Goal: Navigation & Orientation: Find specific page/section

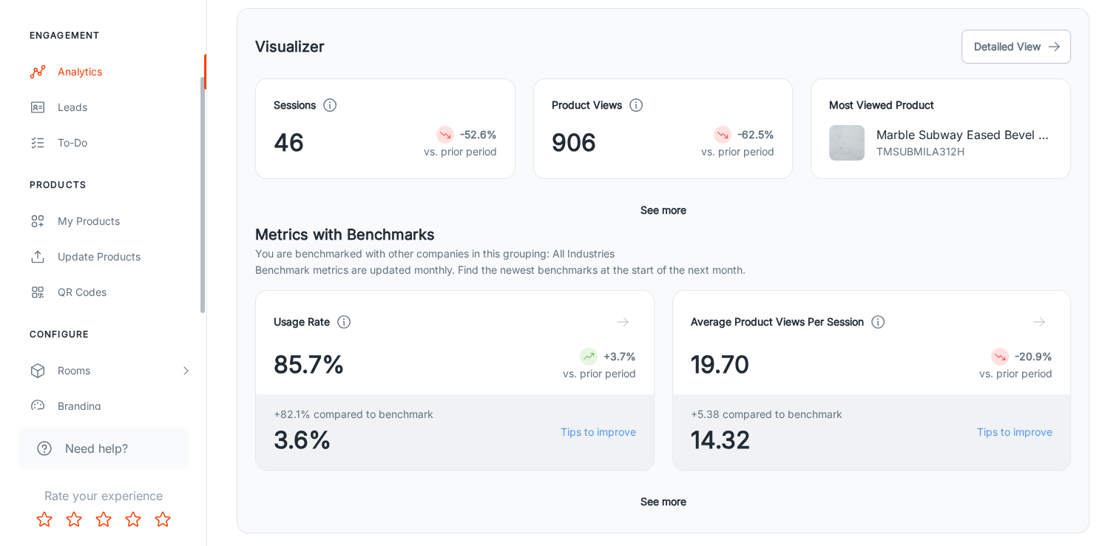
scroll to position [292, 0]
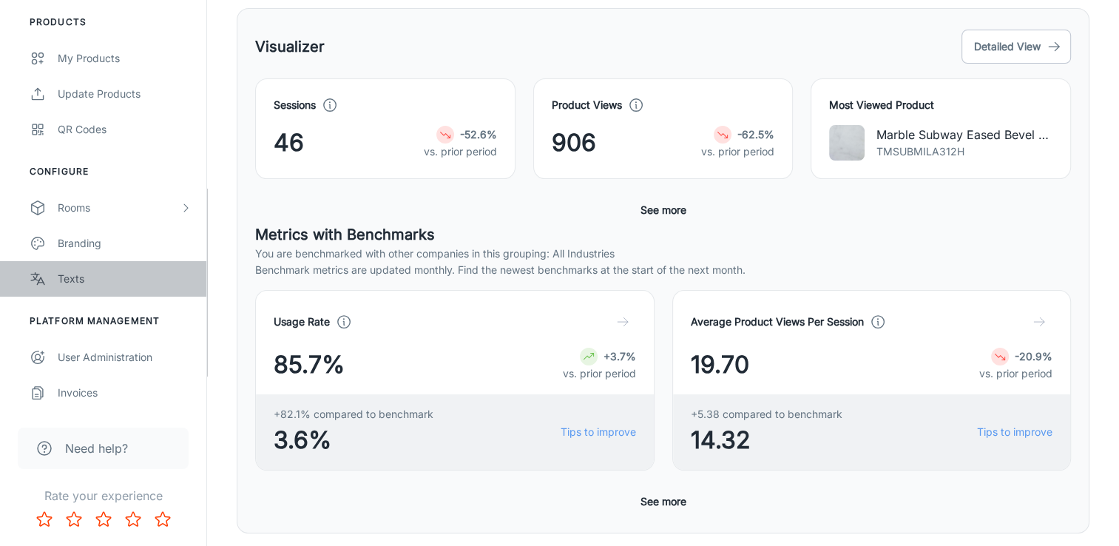
click at [74, 280] on div "Texts" at bounding box center [125, 279] width 134 height 16
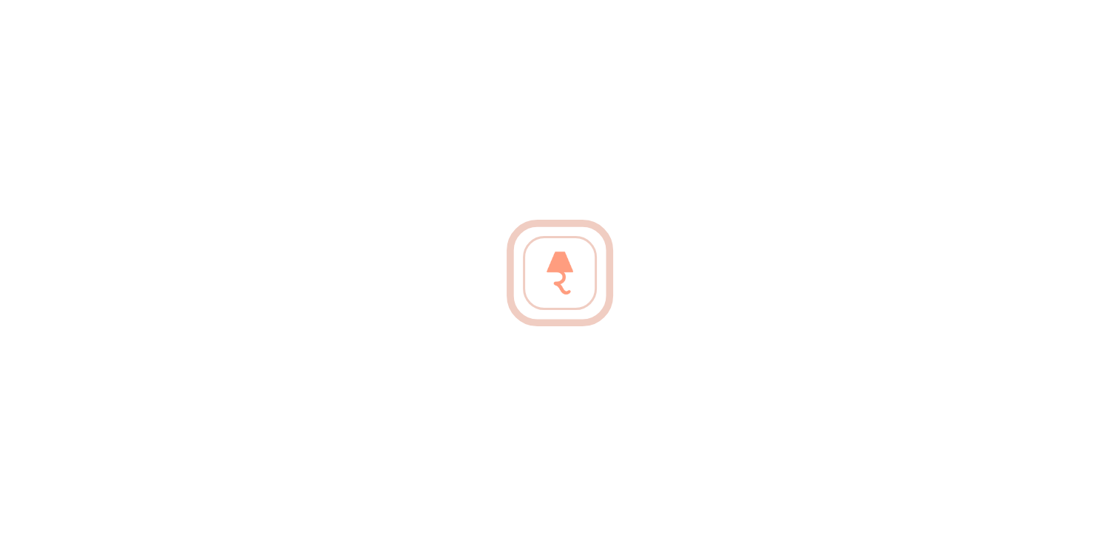
scroll to position [130, 0]
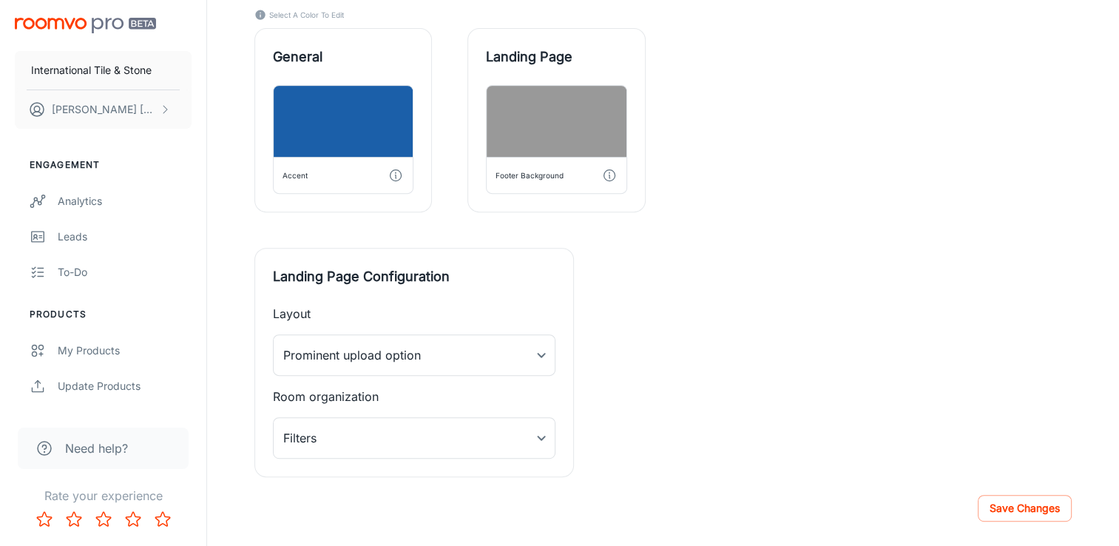
scroll to position [426, 0]
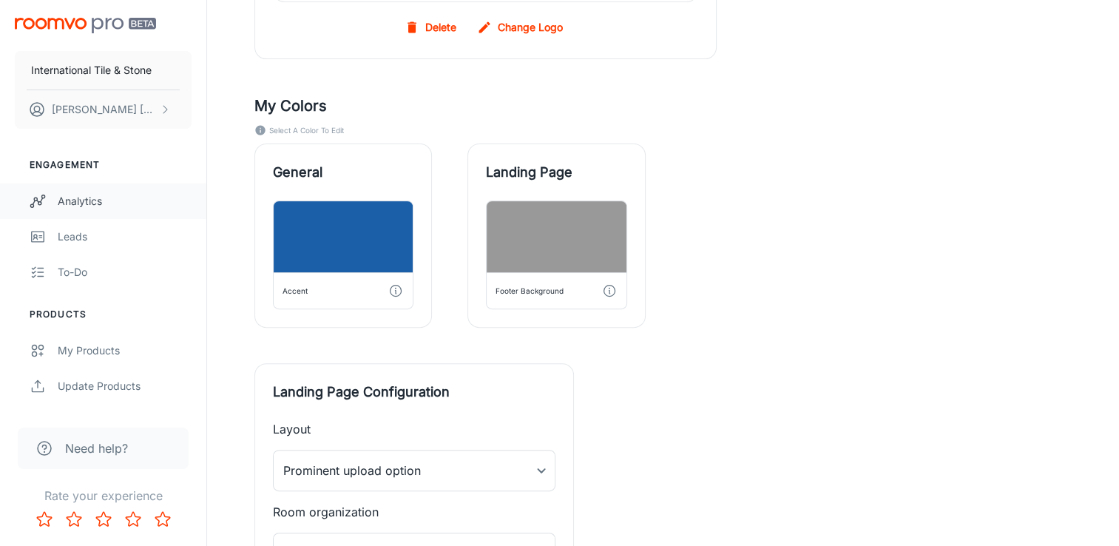
click at [74, 200] on div "Analytics" at bounding box center [125, 201] width 134 height 16
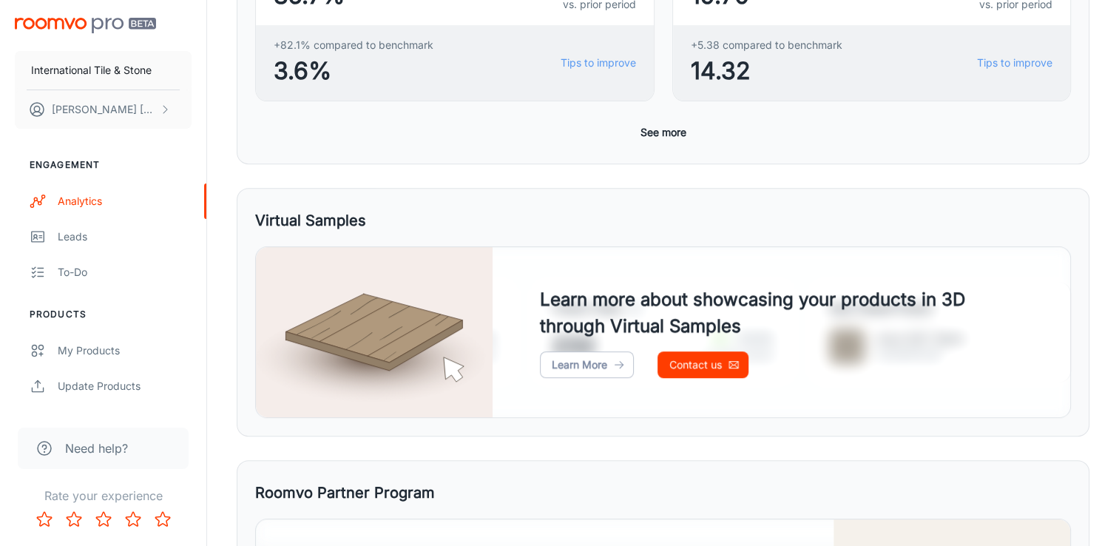
scroll to position [588, 0]
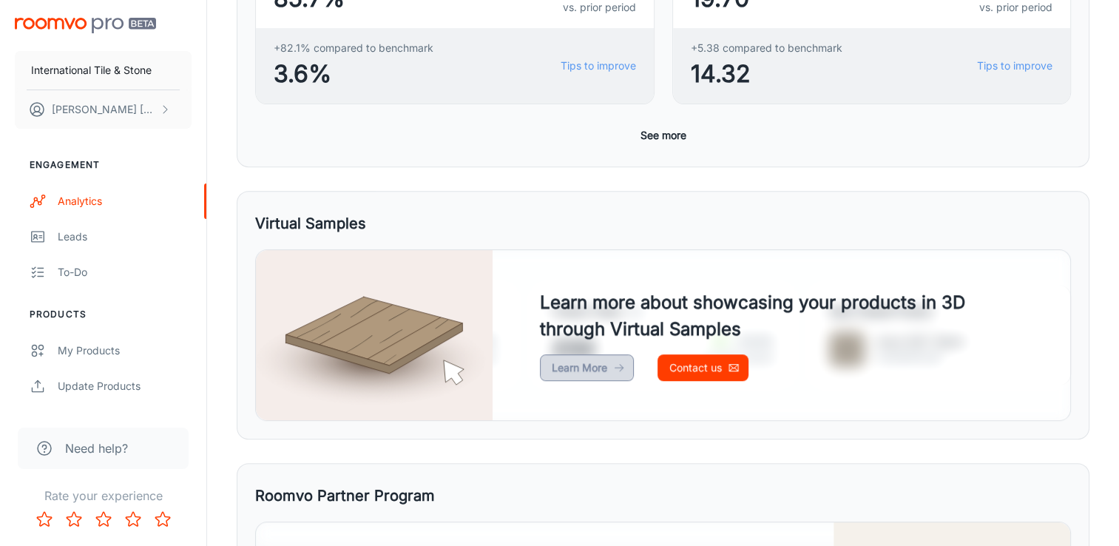
click at [584, 365] on link "Learn More" at bounding box center [587, 367] width 94 height 27
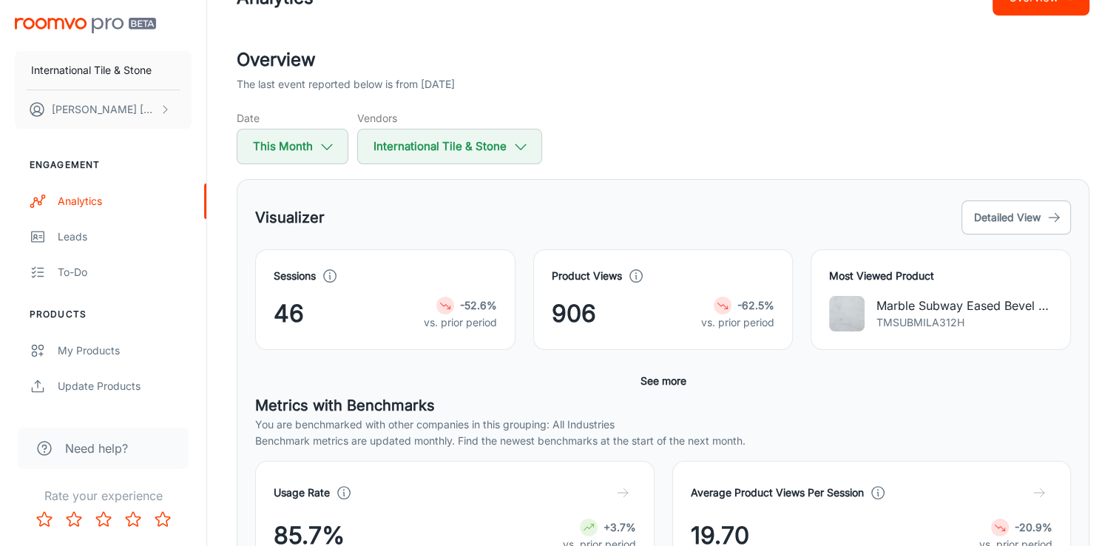
scroll to position [74, 0]
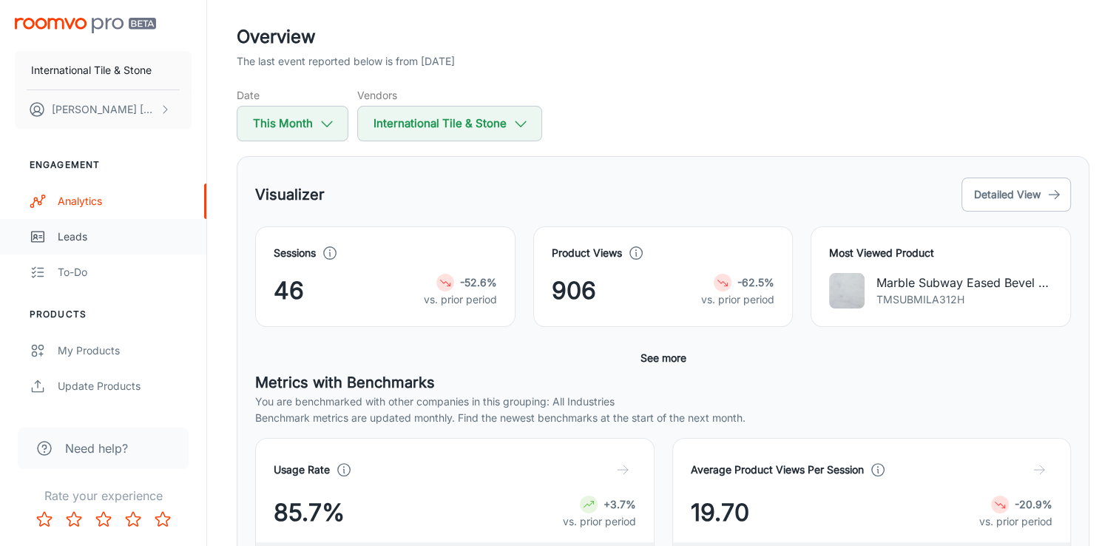
click at [74, 242] on div "Leads" at bounding box center [125, 237] width 134 height 16
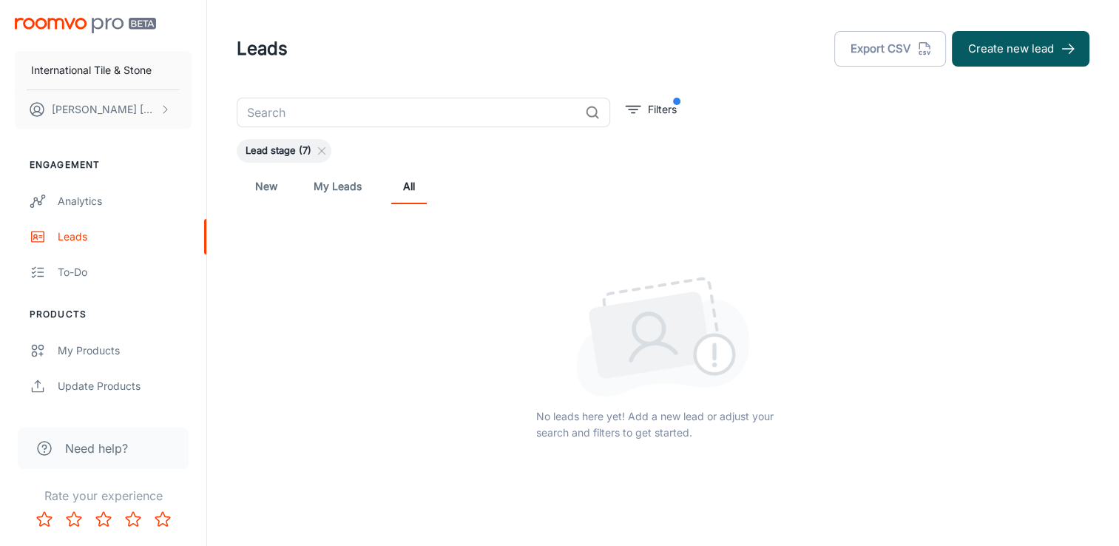
click at [275, 186] on link "New" at bounding box center [267, 187] width 36 height 36
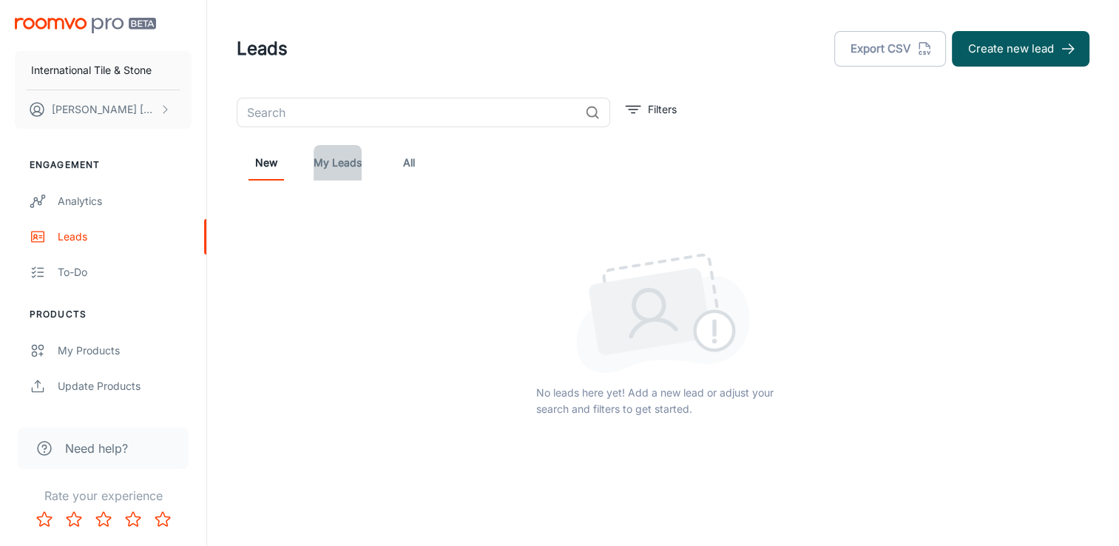
click at [320, 166] on link "My Leads" at bounding box center [338, 163] width 48 height 36
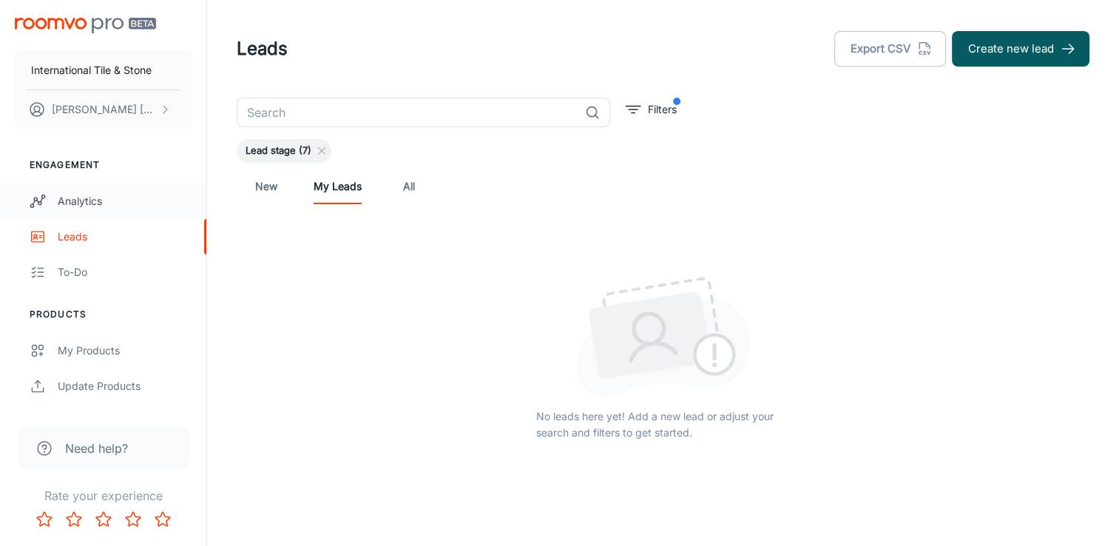
click at [70, 205] on div "Analytics" at bounding box center [125, 201] width 134 height 16
